Goal: Information Seeking & Learning: Learn about a topic

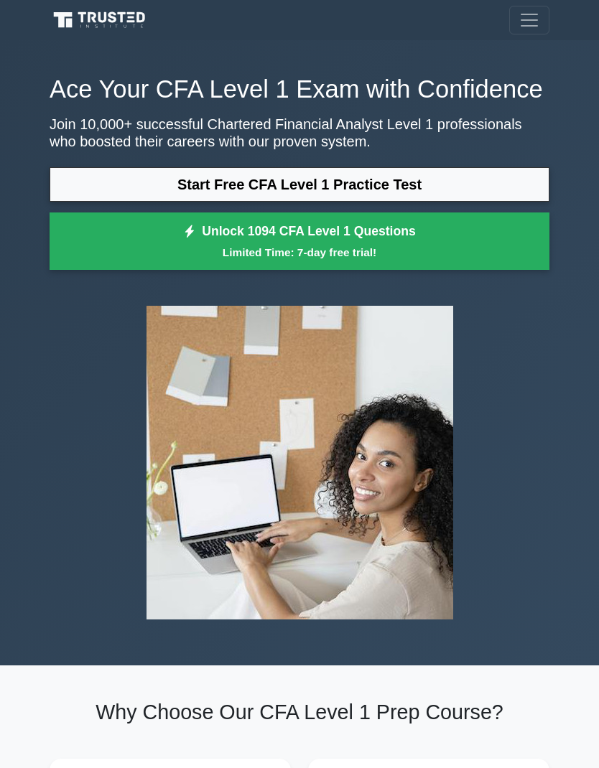
click at [444, 202] on link "Start Free CFA Level 1 Practice Test" at bounding box center [300, 184] width 500 height 34
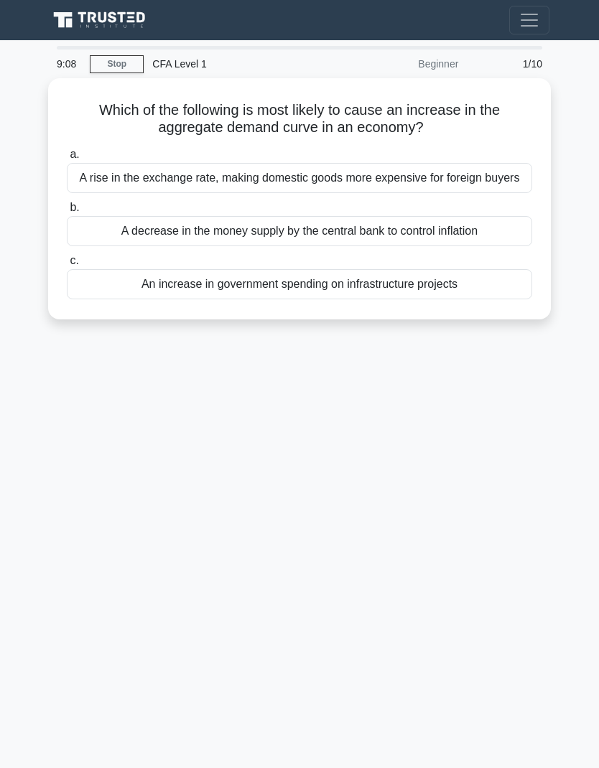
click at [82, 116] on h5 "Which of the following is most likely to cause an increase in the aggregate dem…" at bounding box center [299, 119] width 468 height 36
click at [97, 111] on h5 "Which of the following is most likely to cause an increase in the aggregate dem…" at bounding box center [299, 119] width 468 height 36
click at [469, 388] on div "8:28 Stop CFA Level 1 Beginner 1/10 Which of the following is most likely to ca…" at bounding box center [299, 405] width 517 height 718
click at [380, 245] on div "A decrease in the money supply by the central bank to control inflation" at bounding box center [299, 231] width 465 height 30
click at [67, 212] on input "b. A decrease in the money supply by the central bank to control inflation" at bounding box center [67, 207] width 0 height 9
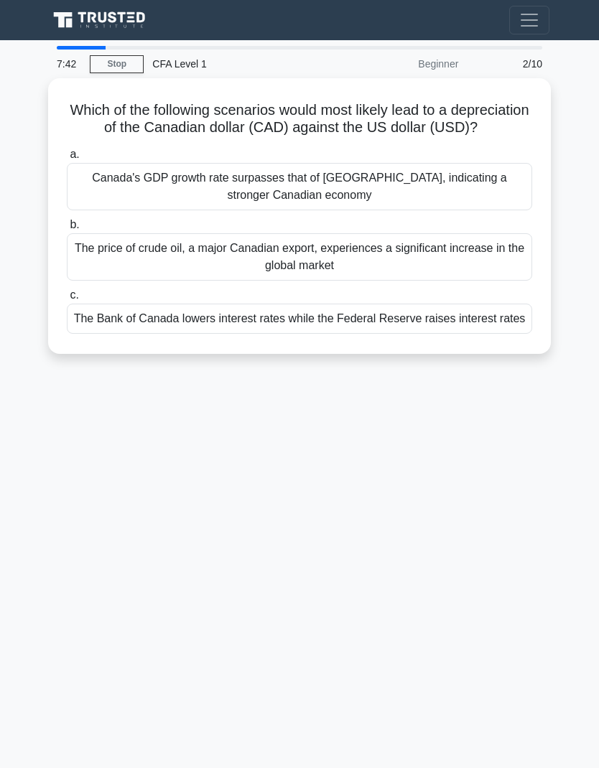
click at [474, 334] on div "The Bank of Canada lowers interest rates while the Federal Reserve raises inter…" at bounding box center [299, 319] width 465 height 30
click at [67, 300] on input "c. The Bank of Canada lowers interest rates while the Federal Reserve raises in…" at bounding box center [67, 295] width 0 height 9
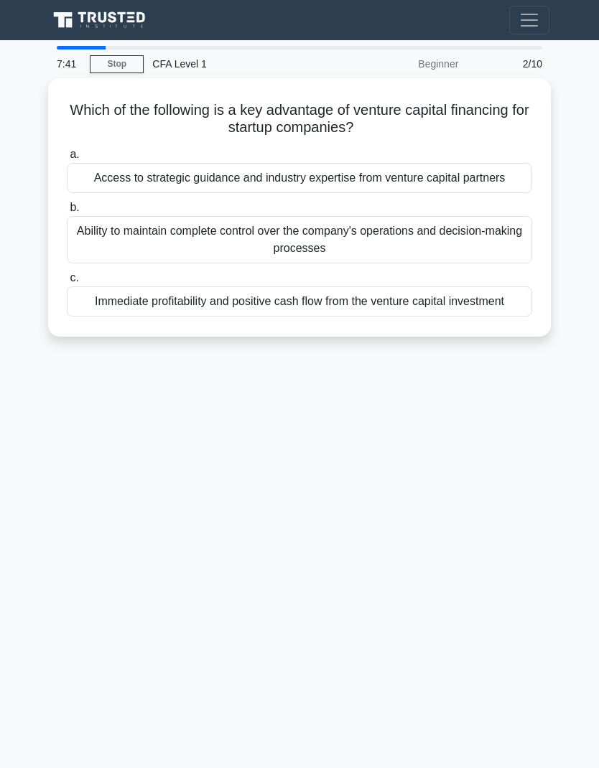
click at [298, 317] on div "Immediate profitability and positive cash flow from the venture capital investm…" at bounding box center [299, 301] width 465 height 30
click at [67, 283] on input "c. Immediate profitability and positive cash flow from the venture capital inve…" at bounding box center [67, 277] width 0 height 9
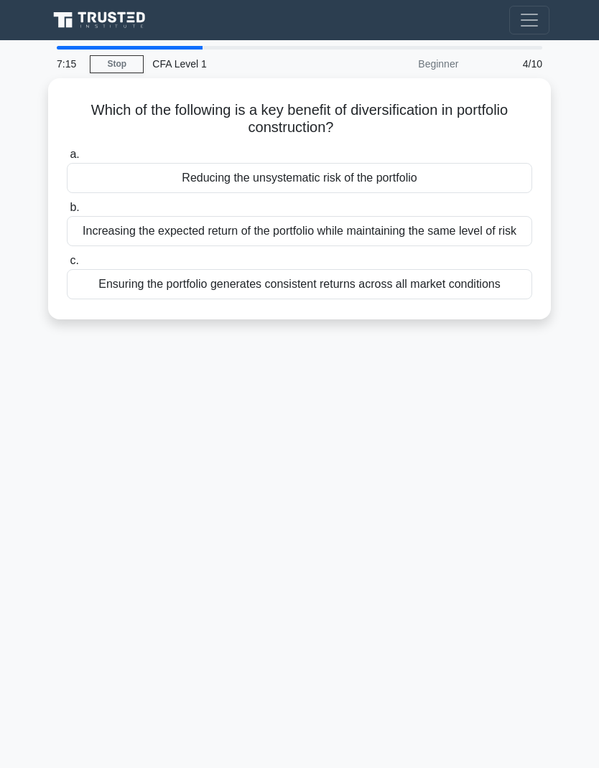
click at [353, 432] on div "7:15 Stop CFA Level 1 Beginner 4/10 Which of the following is a key benefit of …" at bounding box center [299, 405] width 517 height 718
click at [327, 173] on div "Reducing the unsystematic risk of the portfolio" at bounding box center [299, 178] width 465 height 30
click at [67, 159] on input "a. Reducing the unsystematic risk of the portfolio" at bounding box center [67, 154] width 0 height 9
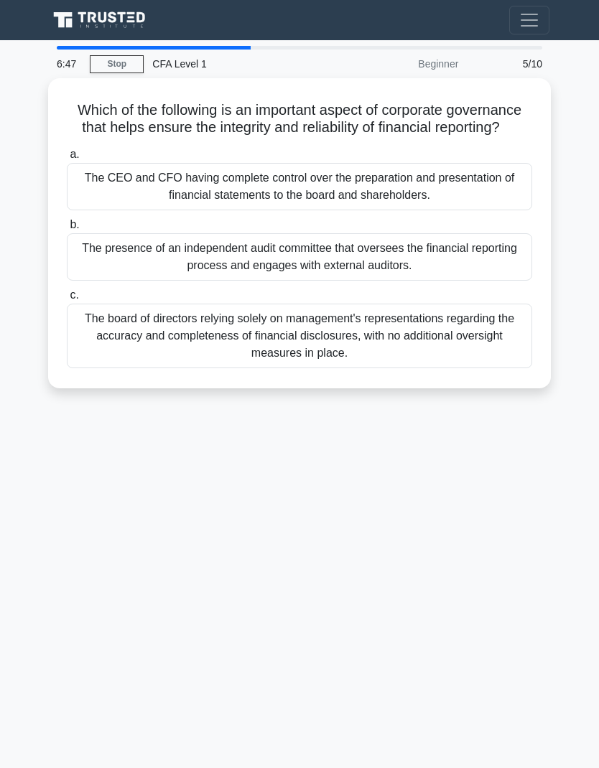
click at [371, 498] on div "6:47 Stop CFA Level 1 Beginner 5/10 Which of the following is an important aspe…" at bounding box center [299, 405] width 517 height 718
click at [380, 268] on div "The presence of an independent audit committee that oversees the financial repo…" at bounding box center [299, 256] width 465 height 47
click at [67, 230] on input "b. The presence of an independent audit committee that oversees the financial r…" at bounding box center [67, 224] width 0 height 9
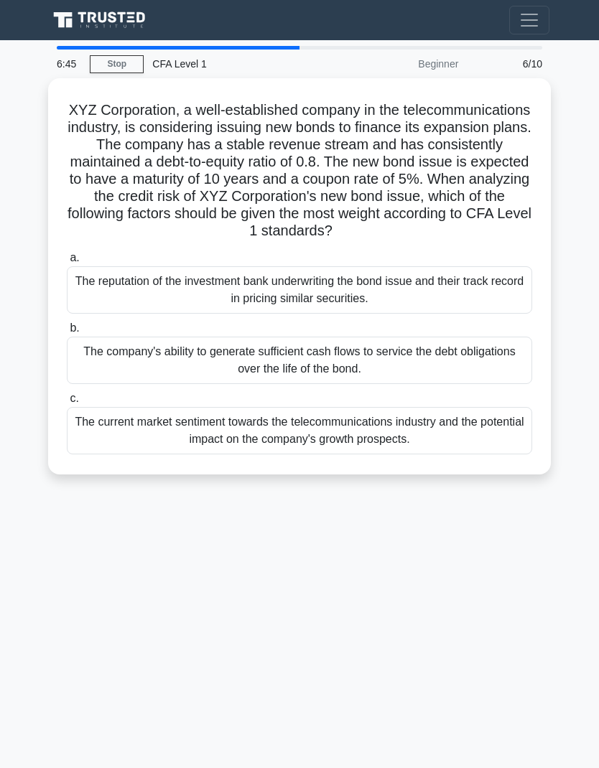
click at [393, 367] on div "The company's ability to generate sufficient cash flows to service the debt obl…" at bounding box center [299, 360] width 465 height 47
click at [67, 333] on input "b. The company's ability to generate sufficient cash flows to service the debt …" at bounding box center [67, 328] width 0 height 9
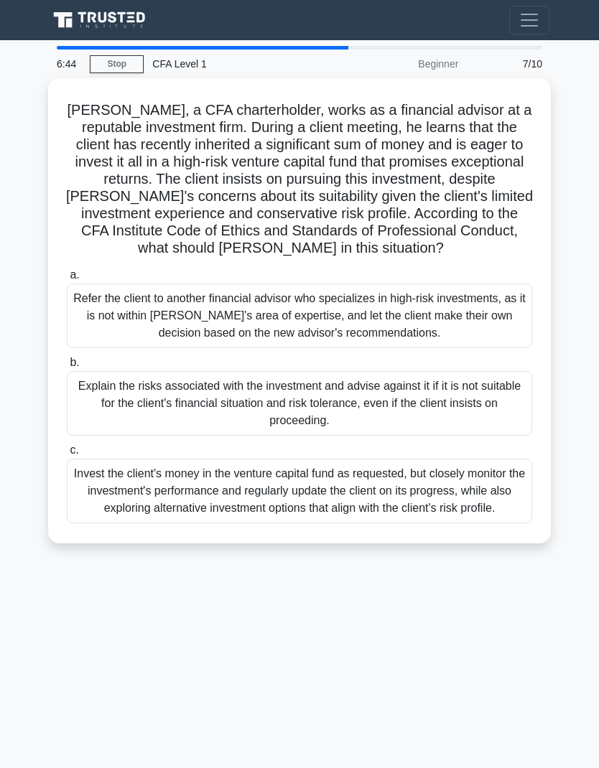
click at [365, 407] on div "Explain the risks associated with the investment and advise against it if it is…" at bounding box center [299, 403] width 465 height 65
click at [67, 367] on input "b. Explain the risks associated with the investment and advise against it if it…" at bounding box center [67, 362] width 0 height 9
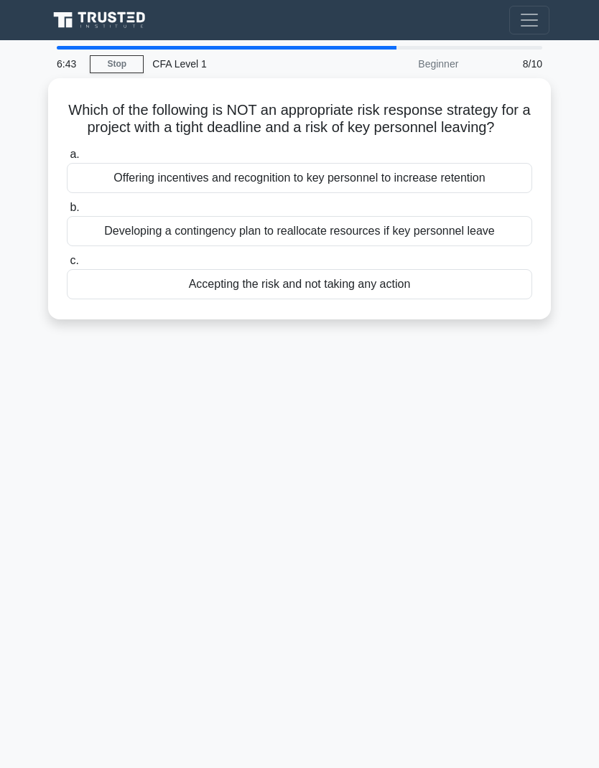
click at [422, 243] on div "Developing a contingency plan to reallocate resources if key personnel leave" at bounding box center [299, 231] width 465 height 30
click at [67, 212] on input "b. Developing a contingency plan to reallocate resources if key personnel leave" at bounding box center [67, 207] width 0 height 9
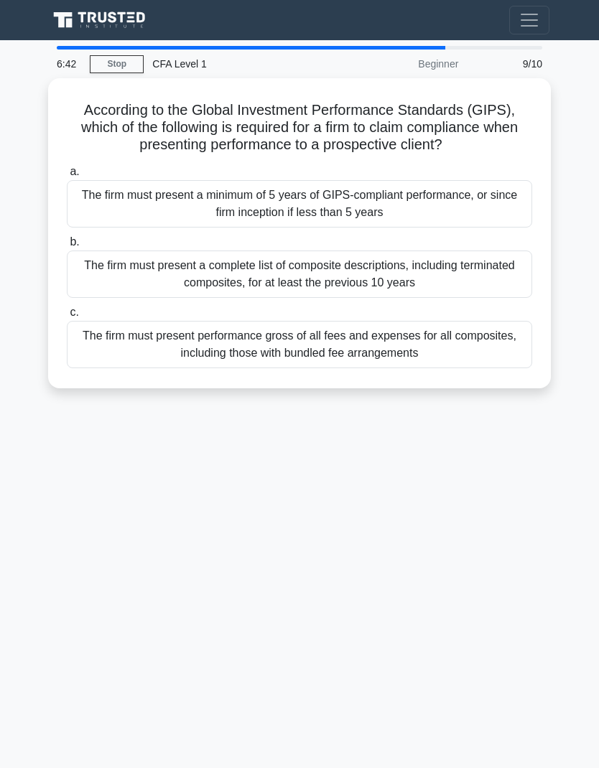
click at [462, 214] on div "The firm must present a minimum of 5 years of GIPS-compliant performance, or si…" at bounding box center [299, 203] width 465 height 47
click at [67, 177] on input "a. The firm must present a minimum of 5 years of GIPS-compliant performance, or…" at bounding box center [67, 171] width 0 height 9
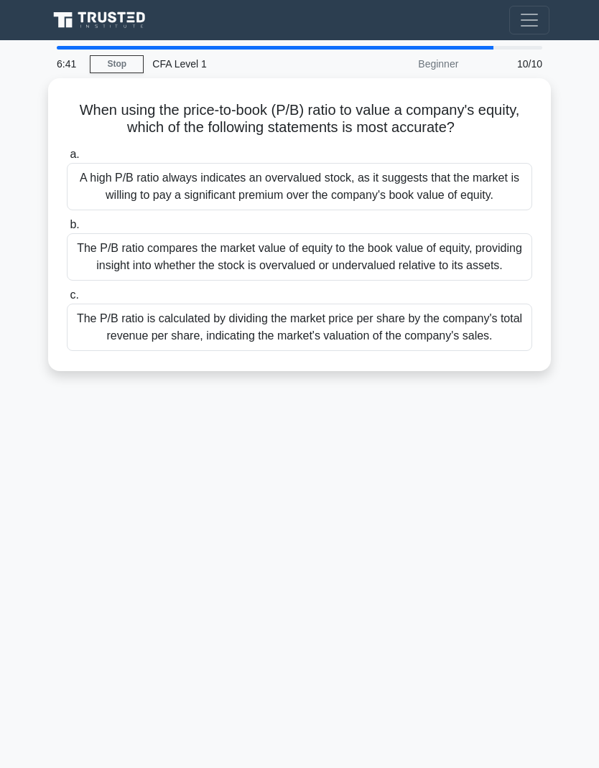
click at [445, 351] on div "The P/B ratio is calculated by dividing the market price per share by the compa…" at bounding box center [299, 327] width 465 height 47
click at [67, 300] on input "c. The P/B ratio is calculated by dividing the market price per share by the co…" at bounding box center [67, 295] width 0 height 9
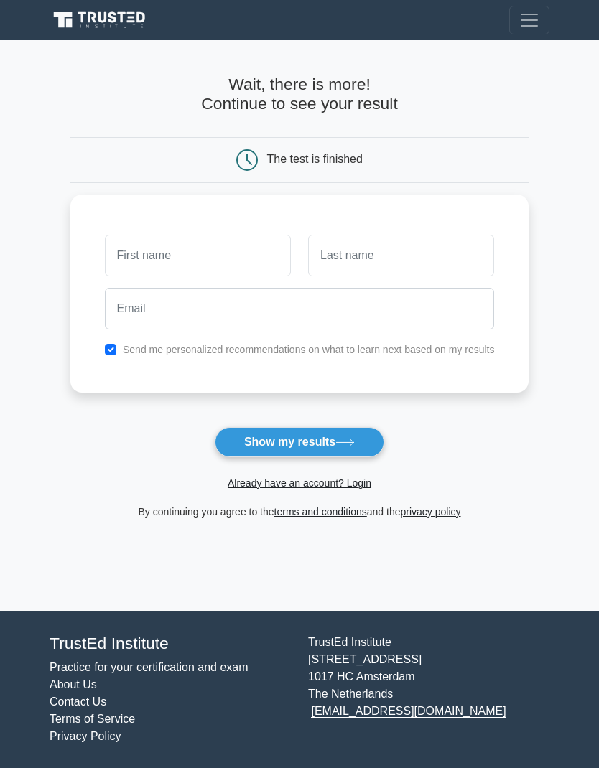
click at [336, 439] on button "Show my results" at bounding box center [299, 442] width 169 height 30
type input "Roy"
click at [429, 258] on input "text" at bounding box center [401, 256] width 186 height 42
type input "Nguyen"
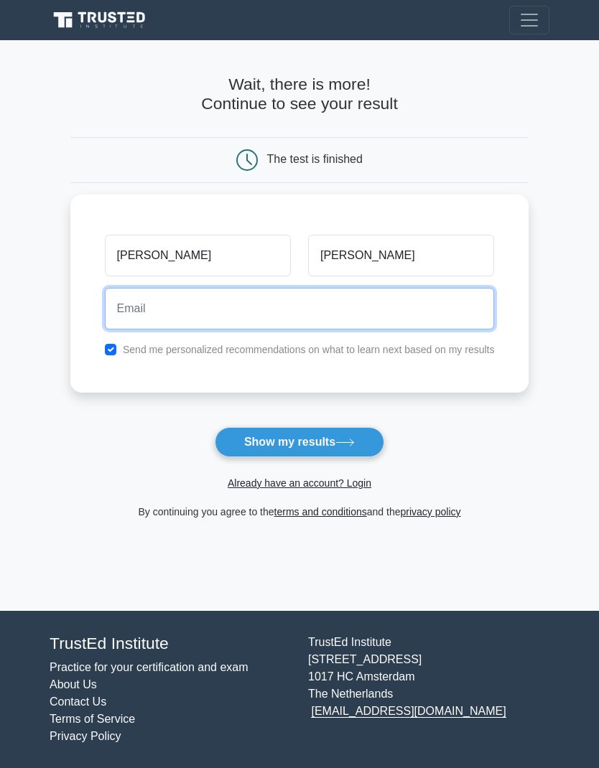
click at [392, 292] on input "email" at bounding box center [300, 309] width 390 height 42
click at [146, 309] on input "nqh3250@gmail.com" at bounding box center [300, 309] width 390 height 42
click at [139, 305] on input "nqh3250@gmail.com" at bounding box center [300, 309] width 390 height 42
type input "nqh325@gmail.com"
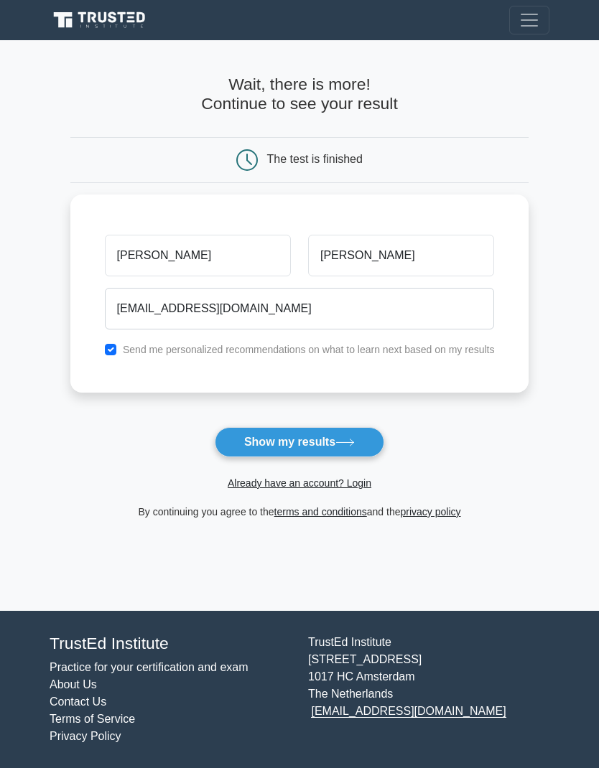
click at [334, 447] on button "Show my results" at bounding box center [299, 442] width 169 height 30
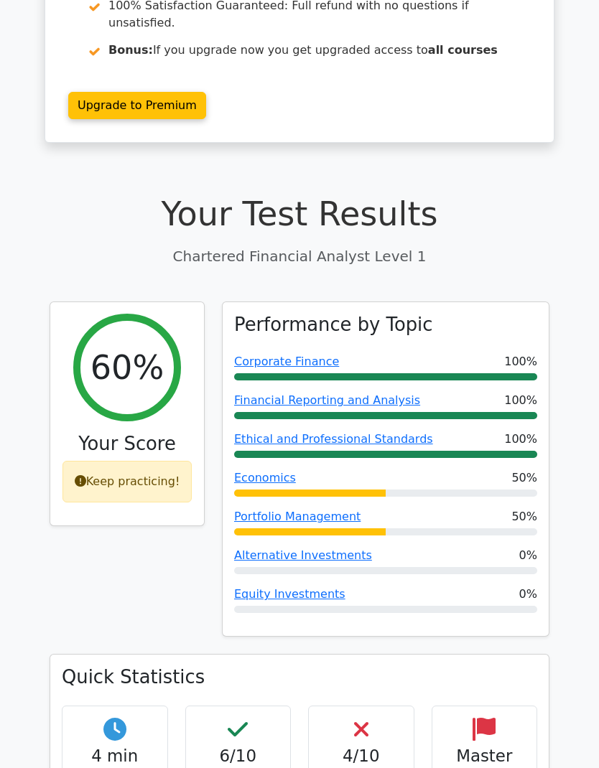
scroll to position [248, 0]
